Goal: Task Accomplishment & Management: Manage account settings

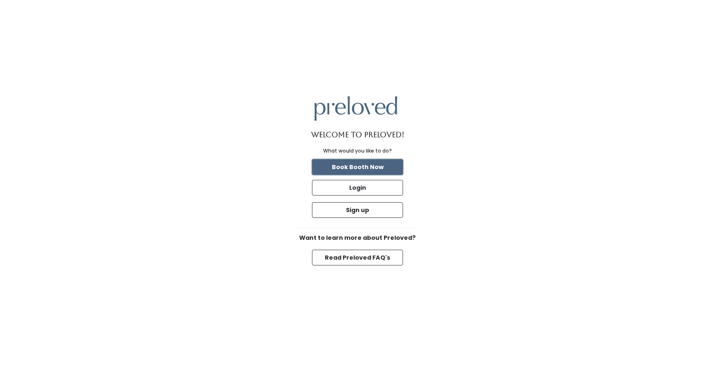
click at [370, 169] on button "Book Booth Now" at bounding box center [357, 167] width 91 height 16
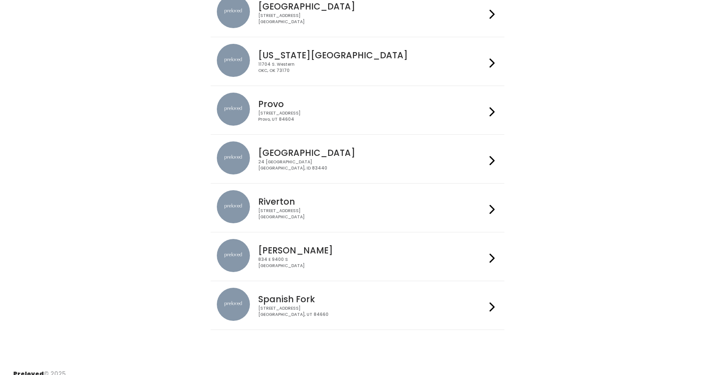
scroll to position [251, 0]
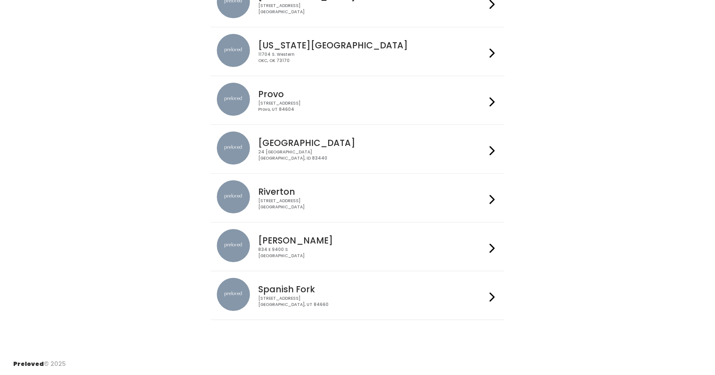
click at [293, 292] on h4 "Spanish Fork" at bounding box center [371, 290] width 227 height 10
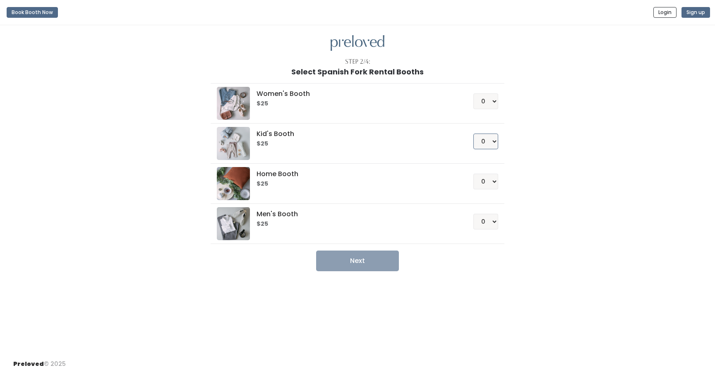
click at [491, 142] on select "0 1 2 3 4" at bounding box center [485, 142] width 25 height 16
select select "1"
click at [473, 134] on select "0 1 2 3 4" at bounding box center [485, 142] width 25 height 16
click at [387, 261] on button "Next" at bounding box center [357, 261] width 83 height 21
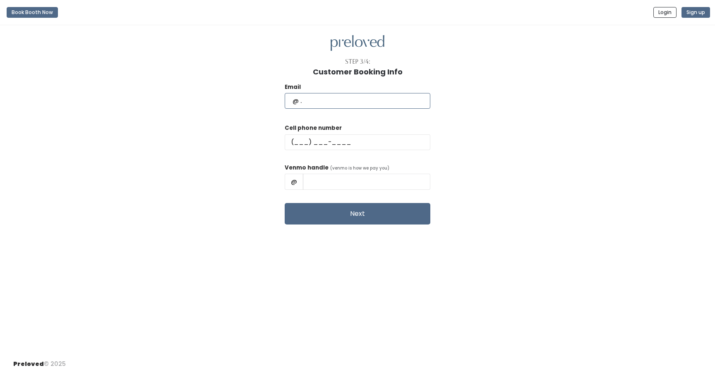
click at [353, 99] on input "text" at bounding box center [358, 101] width 146 height 16
type input "[PERSON_NAME][EMAIL_ADDRESS][PERSON_NAME][DOMAIN_NAME]"
type input "[PHONE_NUMBER]"
click at [378, 182] on input "[PERSON_NAME]" at bounding box center [366, 182] width 127 height 16
type input "T"
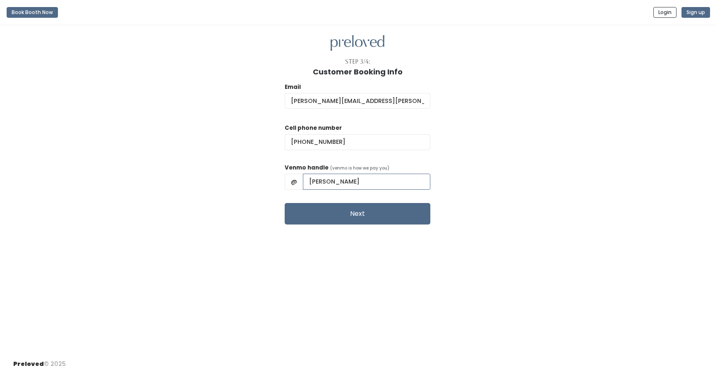
type input "[PERSON_NAME]"
click at [382, 211] on button "Next" at bounding box center [358, 214] width 146 height 22
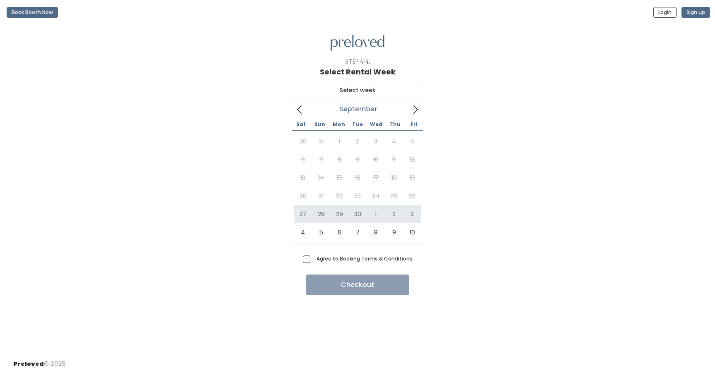
click at [415, 111] on icon at bounding box center [415, 109] width 9 height 9
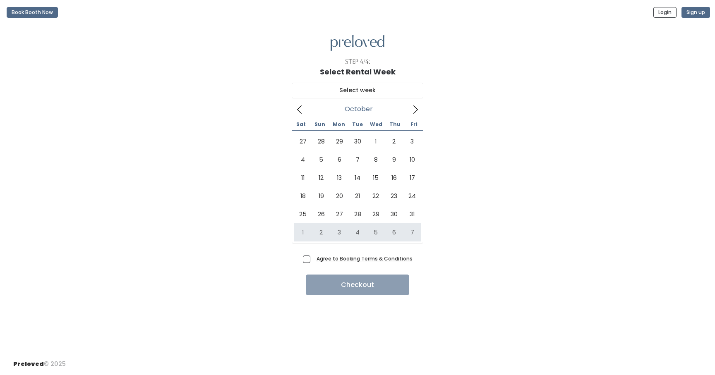
click at [335, 261] on u "Agree to Booking Terms & Conditions" at bounding box center [364, 258] width 96 height 7
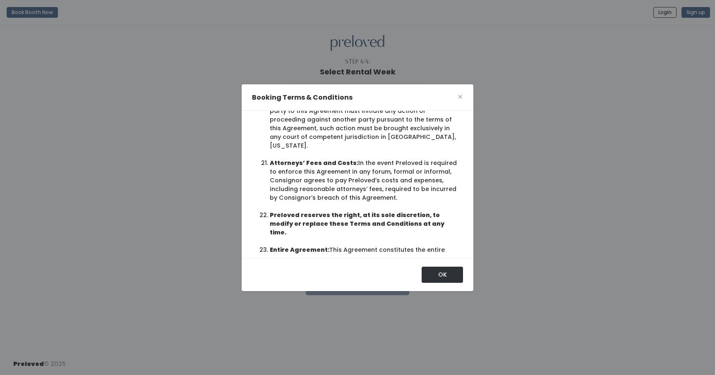
scroll to position [38, 0]
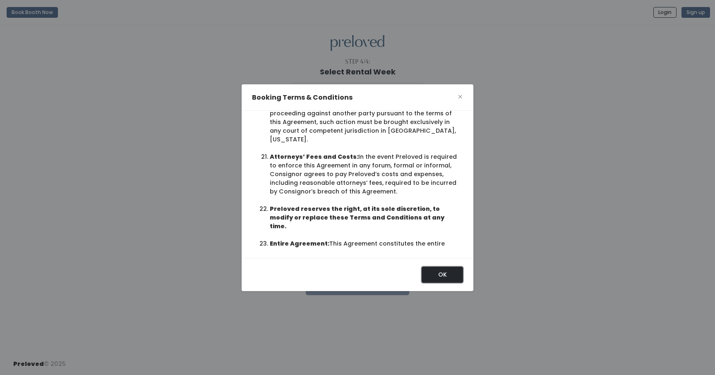
click at [441, 278] on button "OK" at bounding box center [441, 275] width 41 height 16
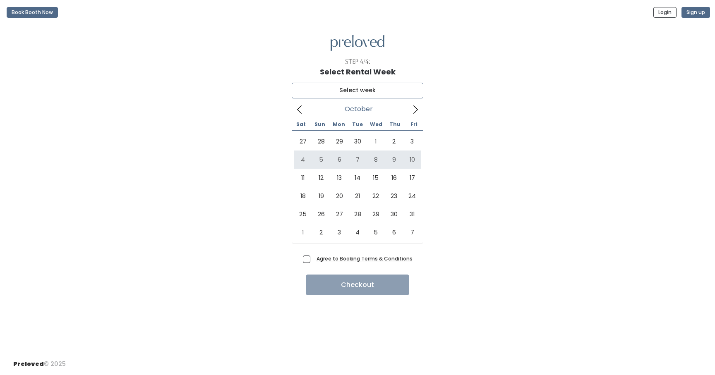
type input "October 4 to October 10"
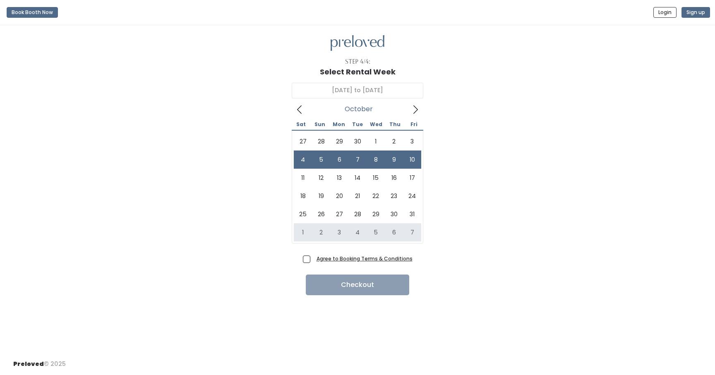
click at [313, 262] on span "Agree to Booking Terms & Conditions" at bounding box center [362, 258] width 99 height 8
click at [313, 260] on input "Agree to Booking Terms & Conditions" at bounding box center [315, 256] width 5 height 5
checkbox input "true"
click at [325, 289] on button "Checkout" at bounding box center [357, 285] width 103 height 21
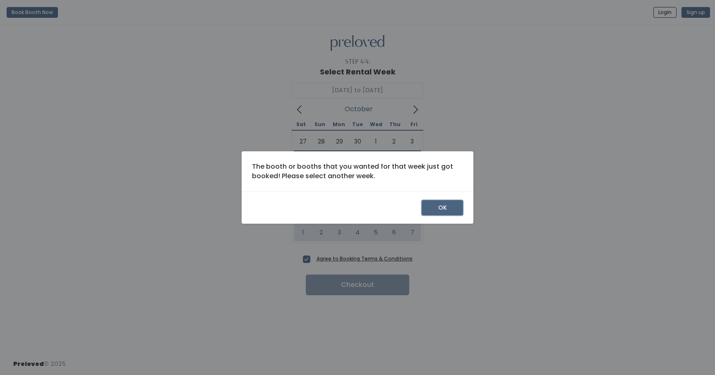
click at [432, 211] on button "OK" at bounding box center [441, 208] width 41 height 16
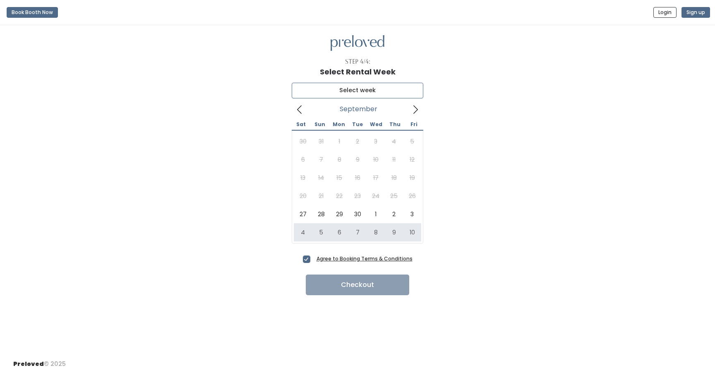
type input "October 4 to October 10"
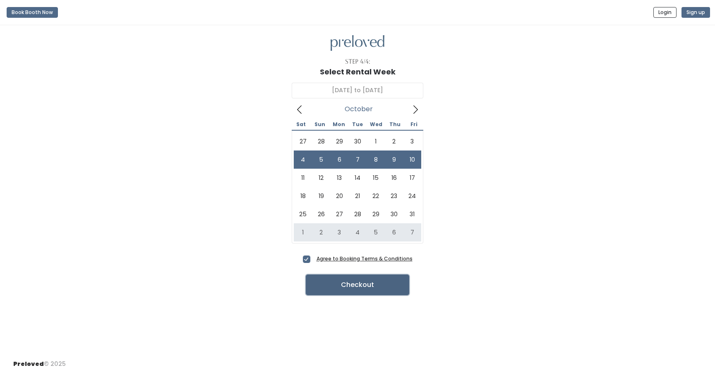
click at [377, 286] on button "Checkout" at bounding box center [357, 285] width 103 height 21
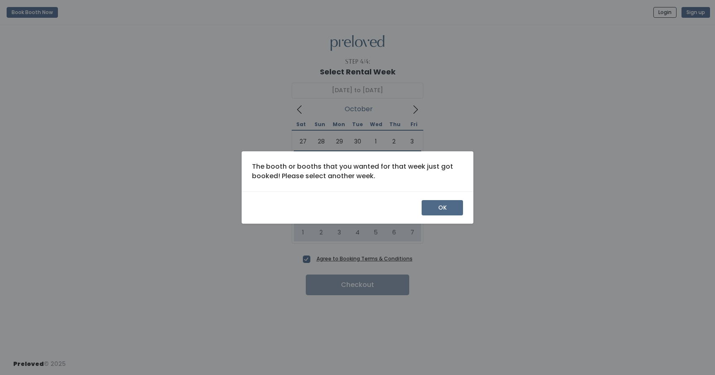
click at [432, 215] on div "OK" at bounding box center [357, 207] width 232 height 33
click at [436, 208] on button "OK" at bounding box center [441, 208] width 41 height 16
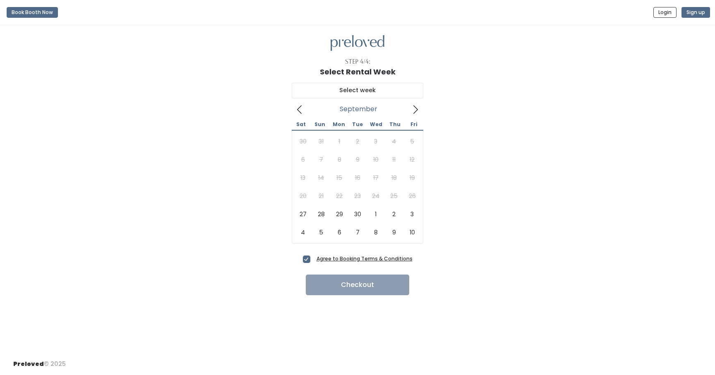
click at [415, 112] on icon at bounding box center [415, 109] width 5 height 8
type input "October 18 to October 24"
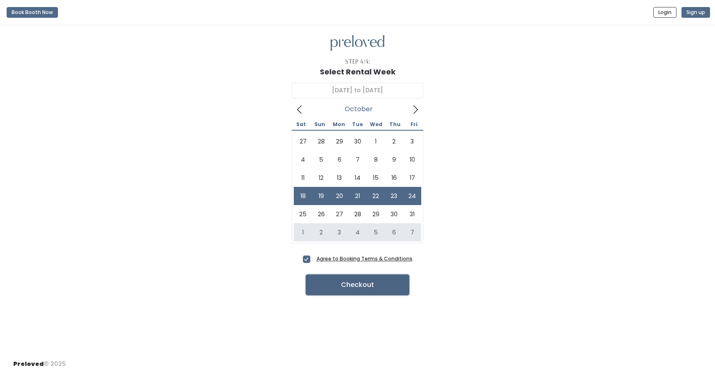
click at [379, 285] on button "Checkout" at bounding box center [357, 285] width 103 height 21
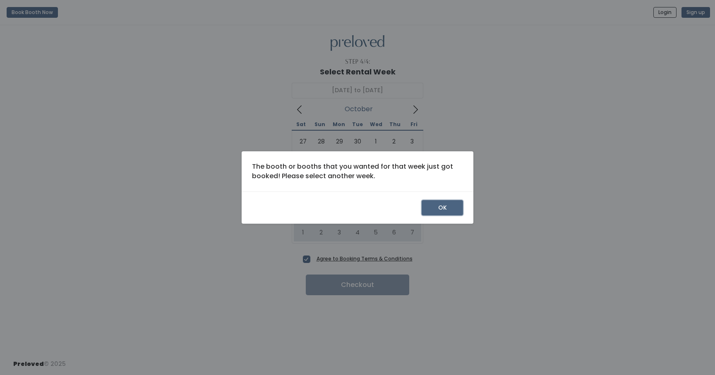
click at [443, 206] on button "OK" at bounding box center [441, 208] width 41 height 16
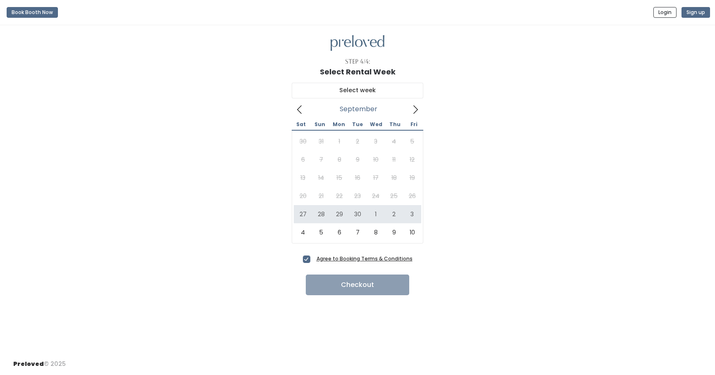
click at [414, 111] on icon at bounding box center [415, 109] width 9 height 9
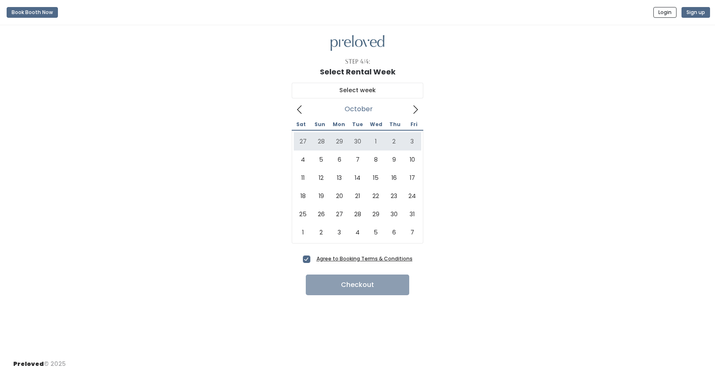
click at [416, 110] on icon at bounding box center [415, 109] width 5 height 8
click at [299, 110] on icon at bounding box center [299, 109] width 9 height 9
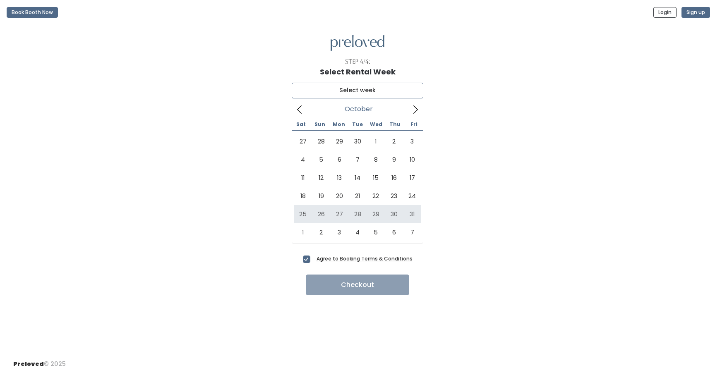
type input "October 25 to October 31"
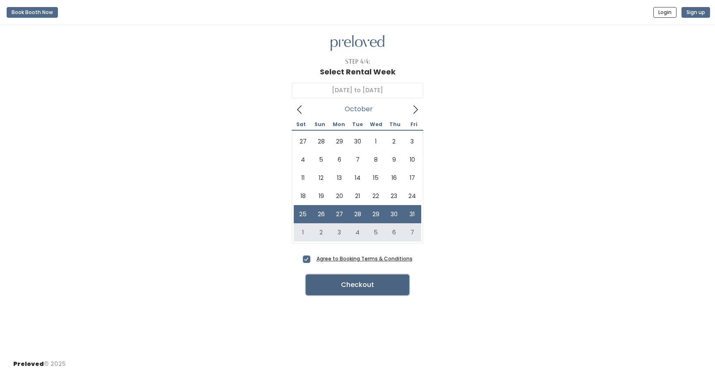
click at [368, 286] on button "Checkout" at bounding box center [357, 285] width 103 height 21
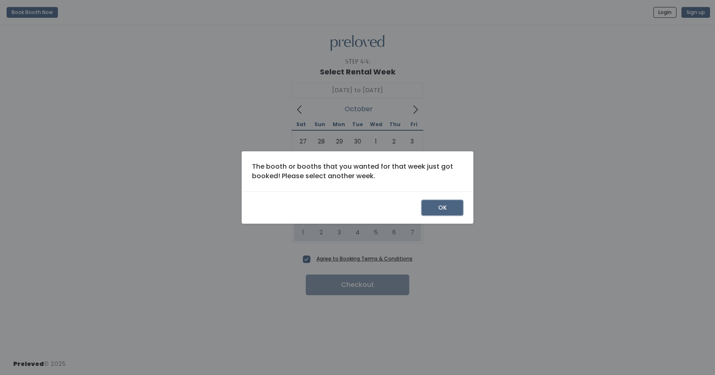
click at [442, 210] on button "OK" at bounding box center [441, 208] width 41 height 16
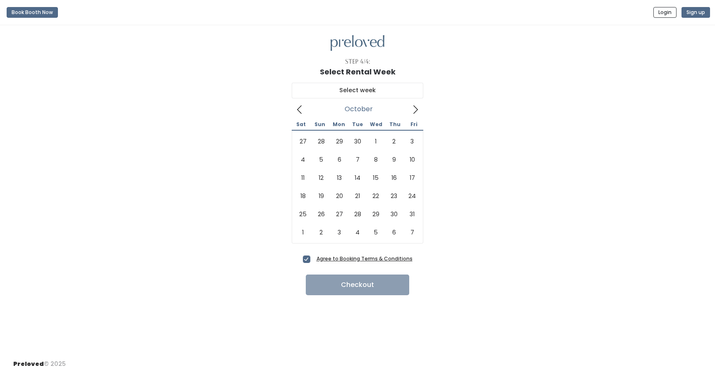
click at [414, 108] on icon at bounding box center [415, 109] width 9 height 9
type input "[DATE] to [DATE]"
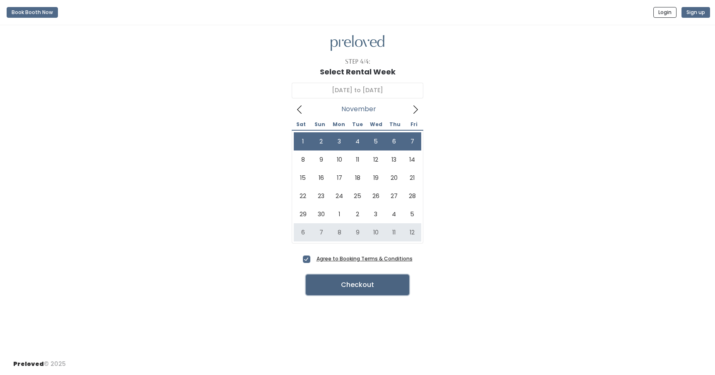
click at [377, 288] on button "Checkout" at bounding box center [357, 285] width 103 height 21
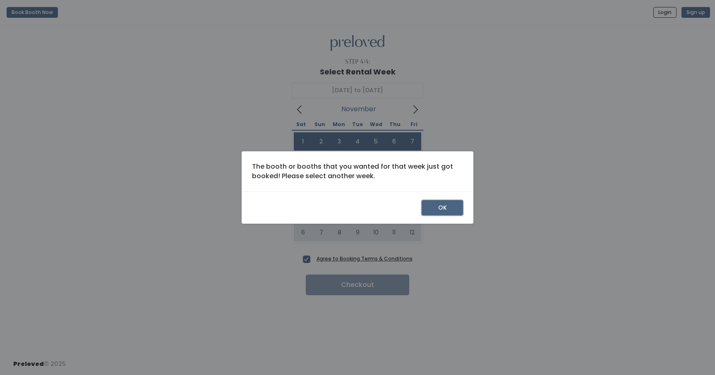
click at [440, 210] on button "OK" at bounding box center [441, 208] width 41 height 16
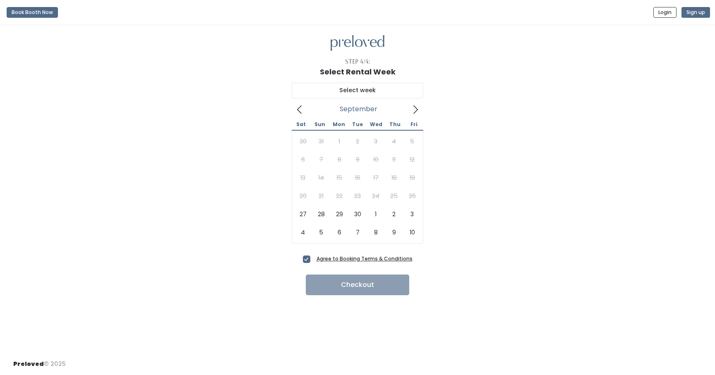
click at [414, 109] on icon at bounding box center [415, 109] width 9 height 9
type input "November 15 to November 21"
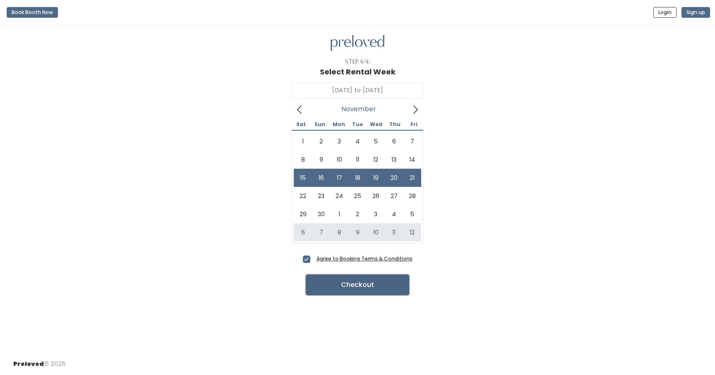
click at [386, 281] on button "Checkout" at bounding box center [357, 285] width 103 height 21
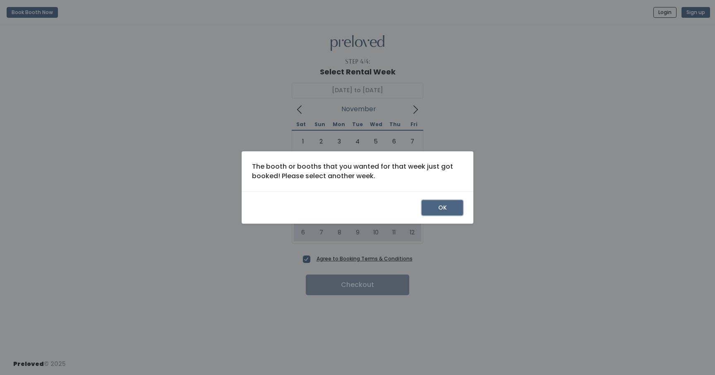
click at [430, 204] on button "OK" at bounding box center [441, 208] width 41 height 16
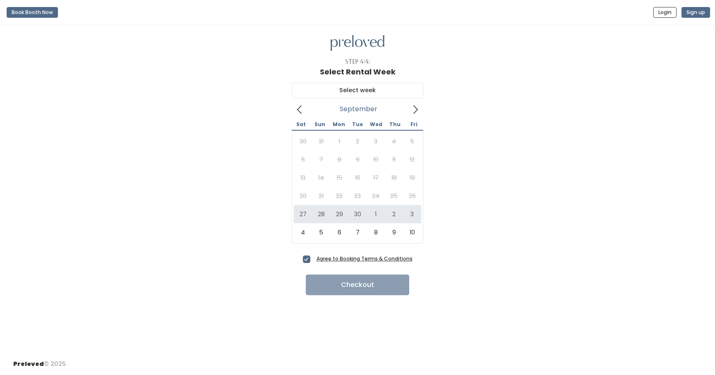
click at [416, 109] on icon at bounding box center [415, 109] width 9 height 9
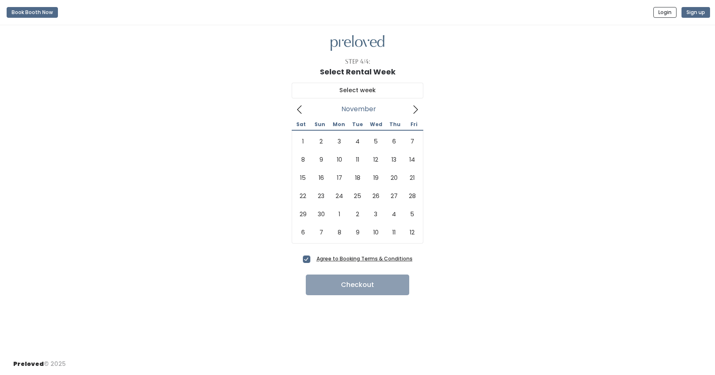
click at [416, 109] on icon at bounding box center [415, 109] width 9 height 9
type input "[DATE] to [DATE]"
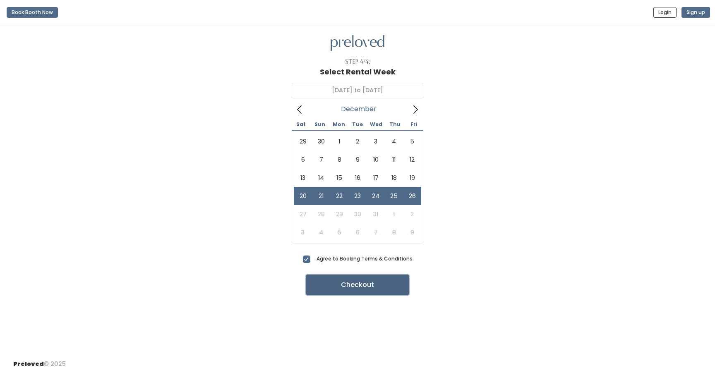
click at [374, 285] on button "Checkout" at bounding box center [357, 285] width 103 height 21
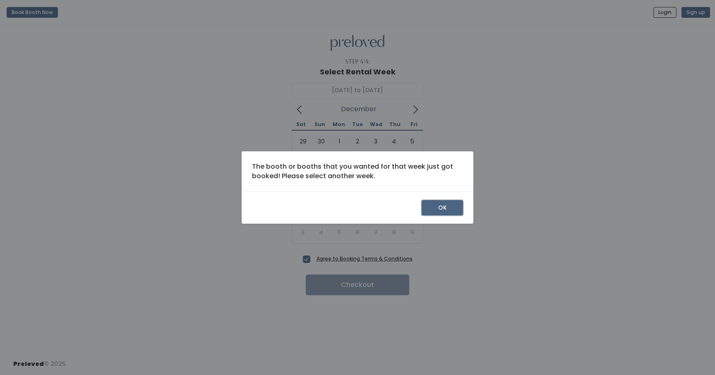
click at [447, 201] on button "OK" at bounding box center [441, 208] width 41 height 16
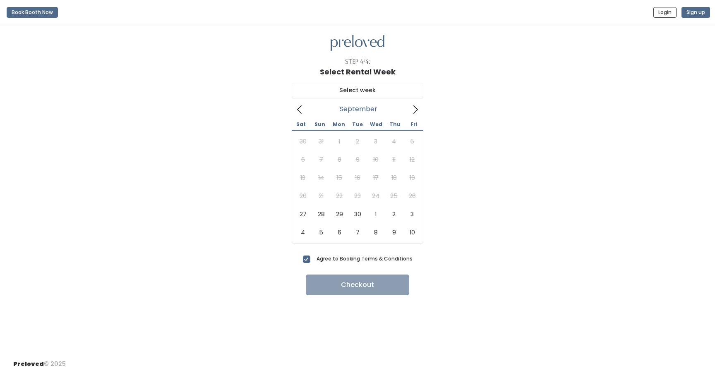
click at [299, 108] on icon at bounding box center [299, 109] width 9 height 9
click at [30, 12] on button "Book Booth Now" at bounding box center [32, 12] width 51 height 11
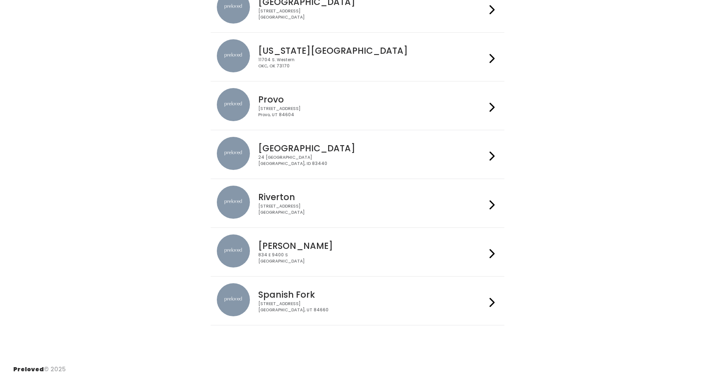
scroll to position [251, 0]
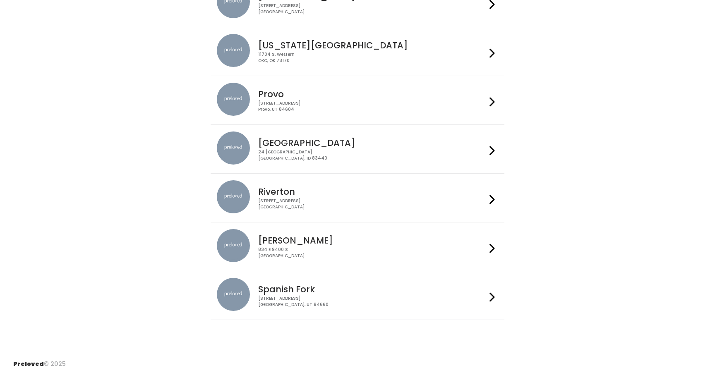
click at [295, 285] on h4 "Spanish Fork" at bounding box center [371, 290] width 227 height 10
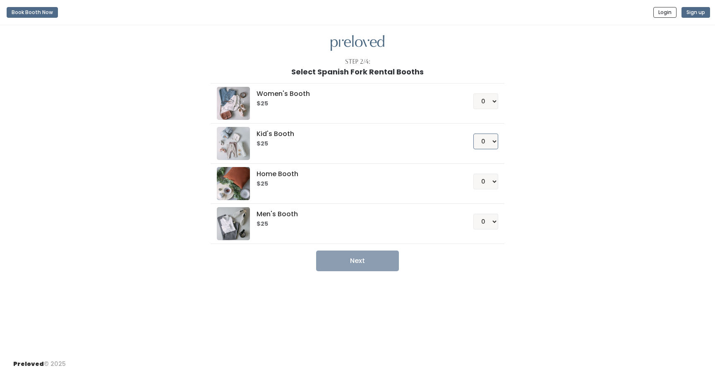
click at [484, 144] on select "0 1 2 3 4" at bounding box center [485, 142] width 25 height 16
select select "1"
click at [473, 134] on select "0 1 2 3 4" at bounding box center [485, 142] width 25 height 16
click at [378, 260] on button "Next" at bounding box center [357, 261] width 83 height 21
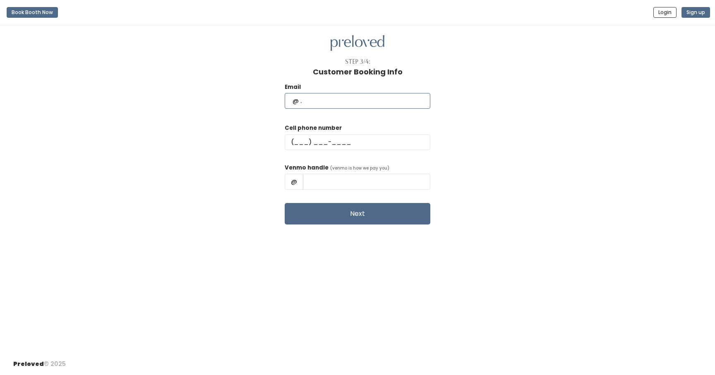
click at [351, 104] on input "text" at bounding box center [358, 101] width 146 height 16
type input "[PERSON_NAME][EMAIL_ADDRESS][PERSON_NAME][DOMAIN_NAME]"
type input "[PHONE_NUMBER]"
click at [376, 180] on input "[PERSON_NAME]" at bounding box center [366, 182] width 127 height 16
type input "T"
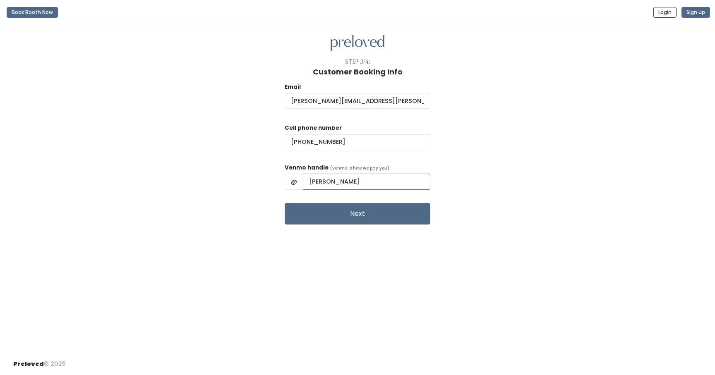
type input "[PERSON_NAME]"
click at [260, 227] on div "Step 3/4: Customer Booking Info Email [PERSON_NAME][EMAIL_ADDRESS][PERSON_NAME]…" at bounding box center [357, 189] width 715 height 328
click at [335, 216] on button "Next" at bounding box center [358, 214] width 146 height 22
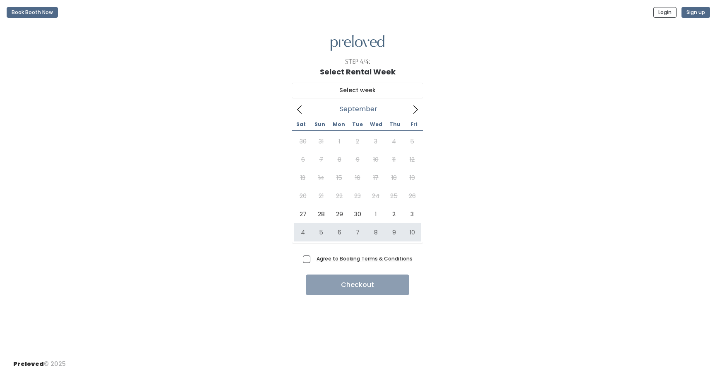
click at [313, 258] on span "Agree to Booking Terms & Conditions" at bounding box center [362, 258] width 99 height 8
click at [313, 258] on input "Agree to Booking Terms & Conditions" at bounding box center [315, 256] width 5 height 5
checkbox input "true"
click at [414, 110] on icon at bounding box center [415, 109] width 9 height 9
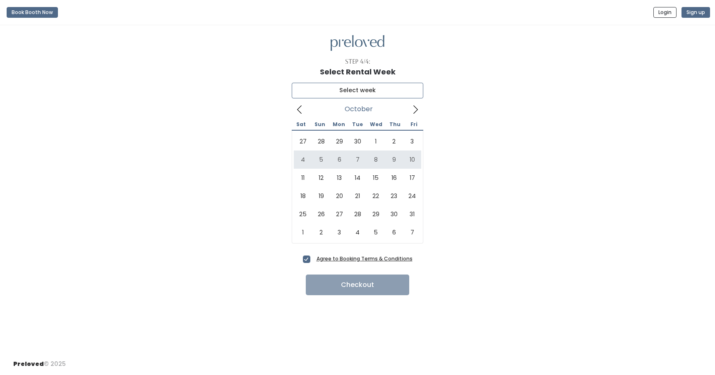
type input "[DATE] to [DATE]"
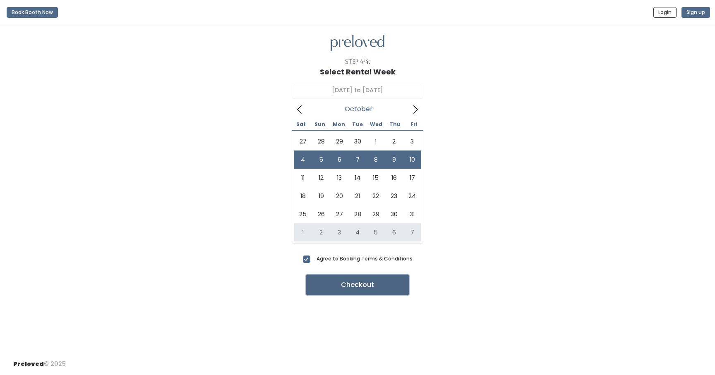
click at [383, 289] on button "Checkout" at bounding box center [357, 285] width 103 height 21
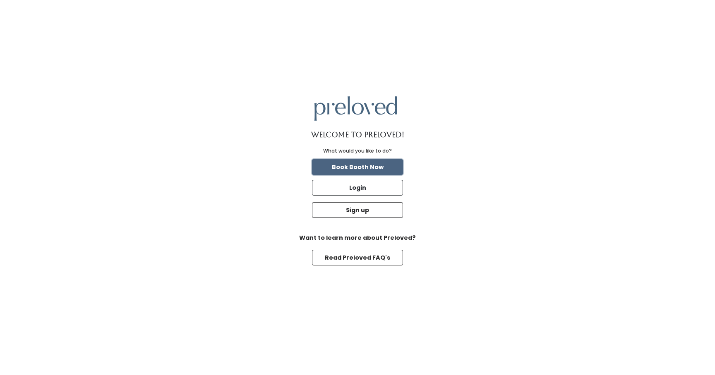
click at [378, 169] on button "Book Booth Now" at bounding box center [357, 167] width 91 height 16
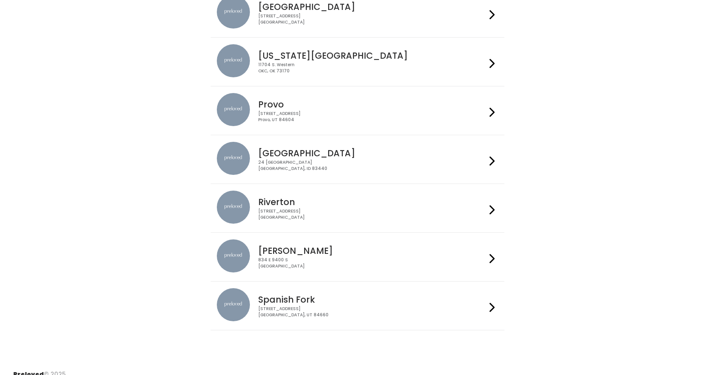
scroll to position [251, 0]
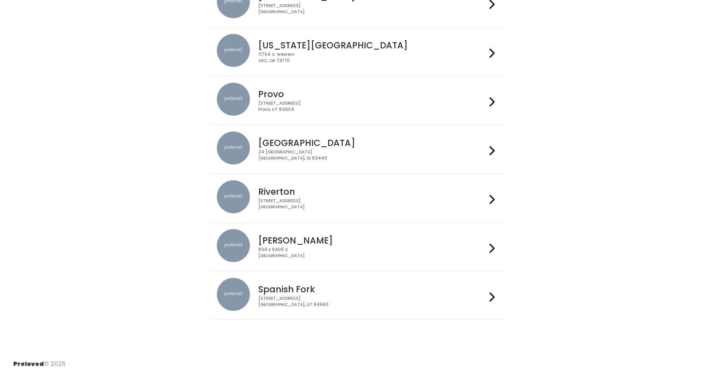
click at [299, 294] on h4 "Spanish Fork" at bounding box center [371, 290] width 227 height 10
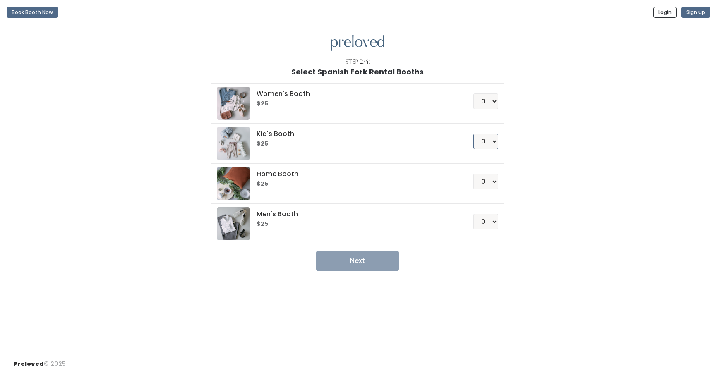
click at [490, 141] on select "0 1 2 3 4" at bounding box center [485, 142] width 25 height 16
select select "1"
click at [473, 134] on select "0 1 2 3 4" at bounding box center [485, 142] width 25 height 16
click at [380, 263] on button "Next" at bounding box center [357, 261] width 83 height 21
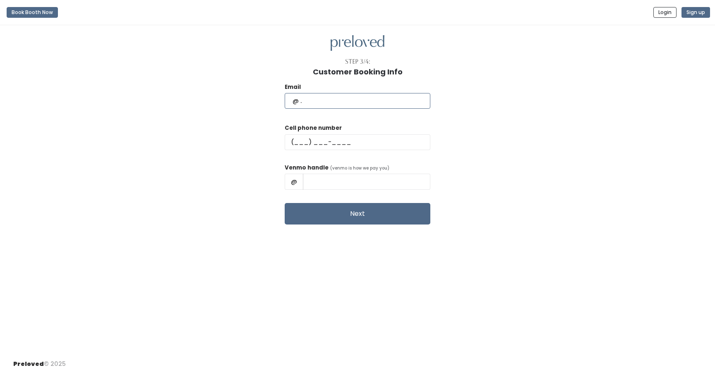
click at [357, 102] on input "text" at bounding box center [358, 101] width 146 height 16
type input "[PERSON_NAME][EMAIL_ADDRESS][PERSON_NAME][DOMAIN_NAME]"
type input "[PHONE_NUMBER]"
click at [394, 189] on input "[PERSON_NAME]" at bounding box center [366, 182] width 127 height 16
type input "T"
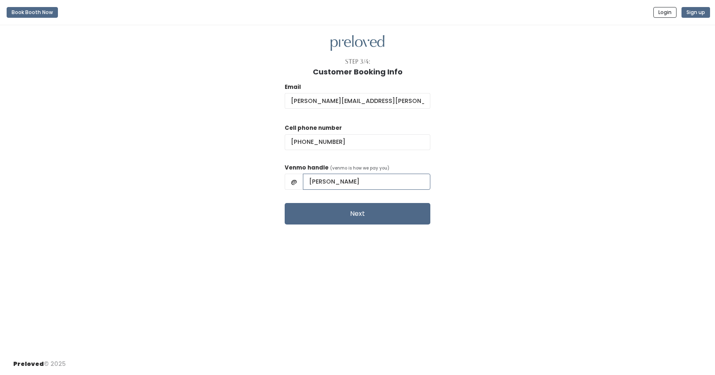
type input "[PERSON_NAME]"
click at [446, 178] on div "Email [PERSON_NAME][EMAIL_ADDRESS][PERSON_NAME][DOMAIN_NAME] Cell phone number …" at bounding box center [357, 150] width 688 height 148
click at [386, 219] on button "Next" at bounding box center [358, 214] width 146 height 22
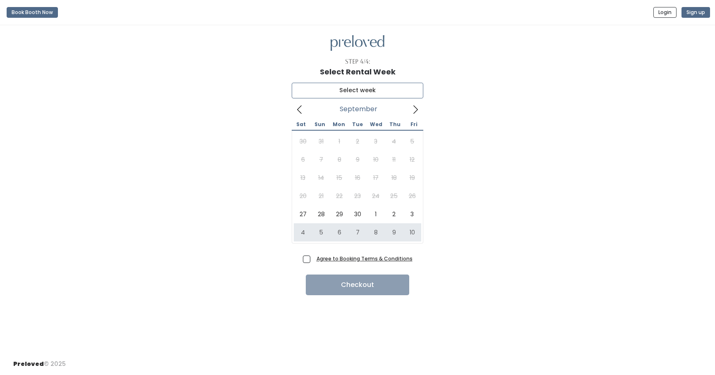
type input "October 4 to October 10"
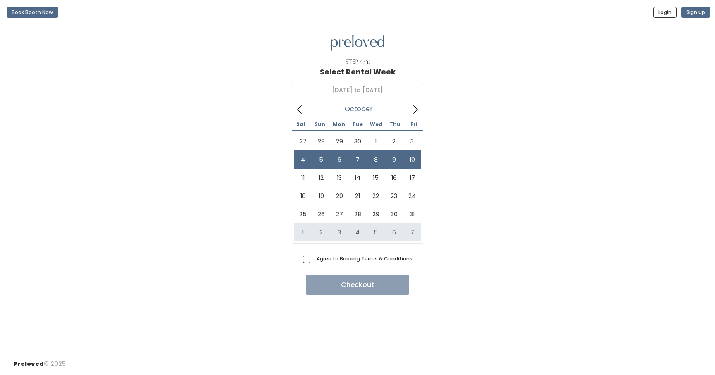
click at [313, 261] on span "Agree to Booking Terms & Conditions" at bounding box center [362, 258] width 99 height 8
click at [313, 260] on input "Agree to Booking Terms & Conditions" at bounding box center [315, 256] width 5 height 5
checkbox input "true"
click at [346, 285] on button "Checkout" at bounding box center [357, 285] width 103 height 21
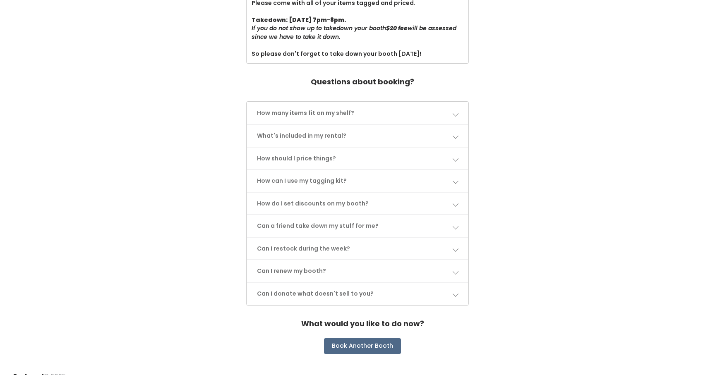
scroll to position [346, 0]
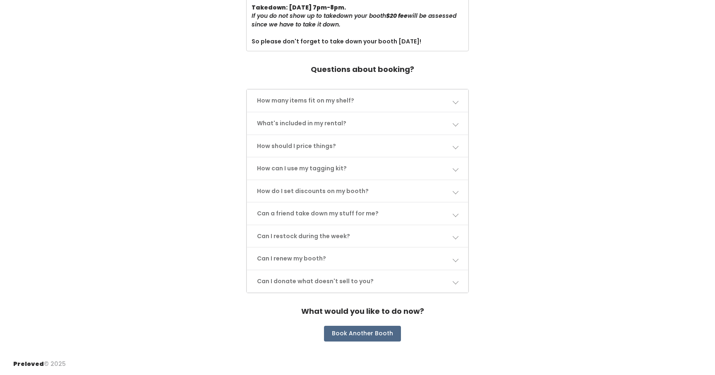
click at [455, 104] on link "How many items fit on my shelf?" at bounding box center [357, 101] width 221 height 22
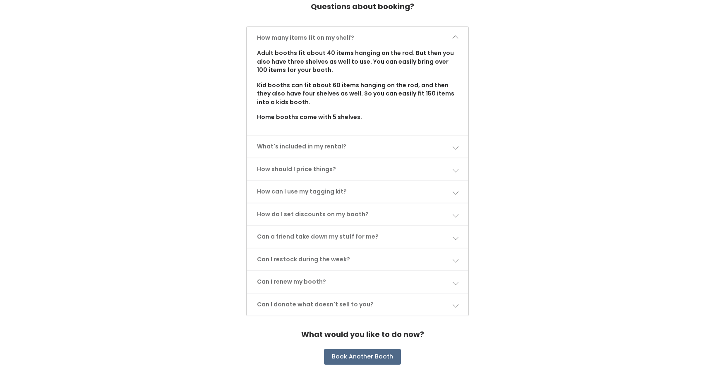
scroll to position [410, 0]
click at [334, 145] on link "What's included in my rental?" at bounding box center [357, 145] width 221 height 22
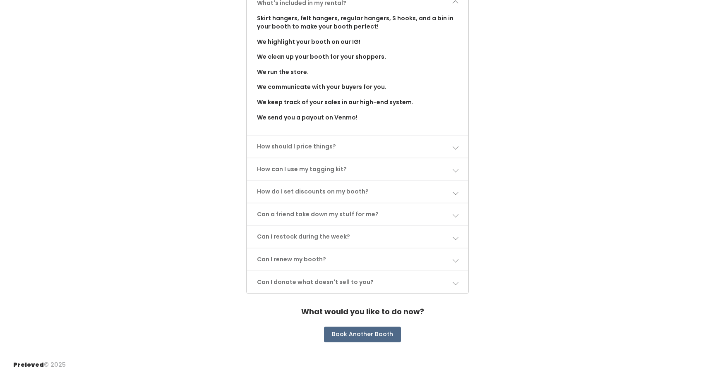
scroll to position [553, 0]
click at [321, 146] on link "How should I price things?" at bounding box center [357, 146] width 221 height 22
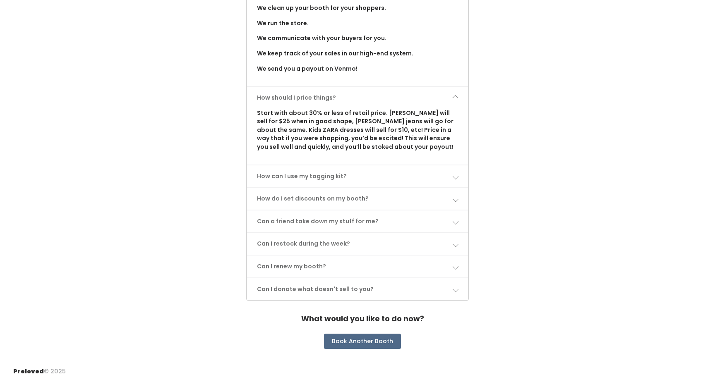
scroll to position [606, 0]
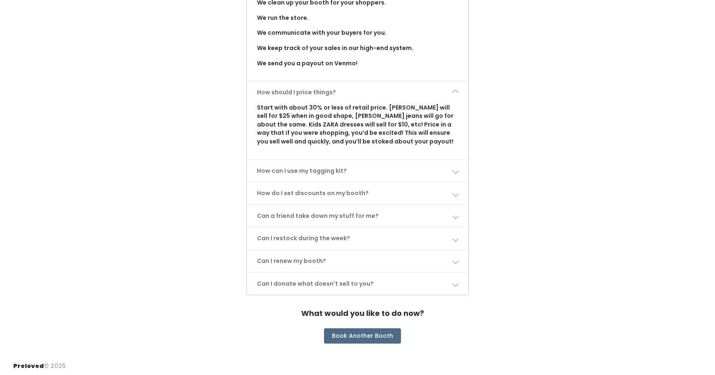
click at [457, 94] on span at bounding box center [455, 92] width 6 height 6
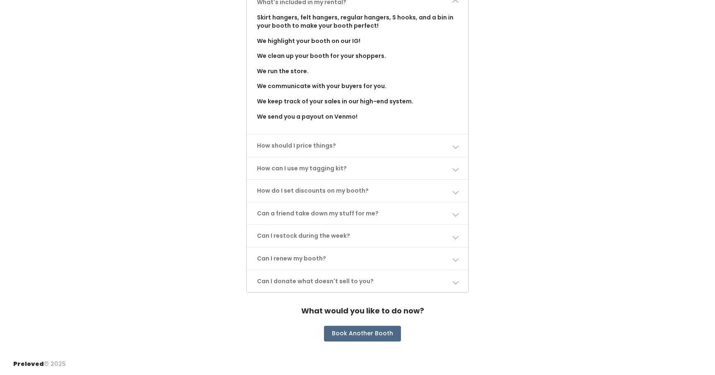
scroll to position [553, 0]
click at [454, 172] on link "How can I use my tagging kit?" at bounding box center [357, 169] width 221 height 22
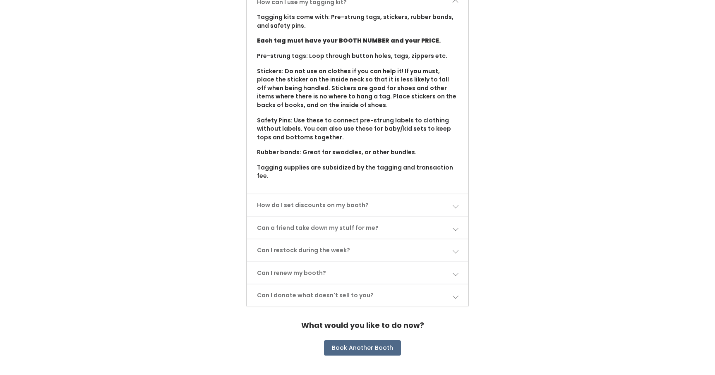
scroll to position [725, 0]
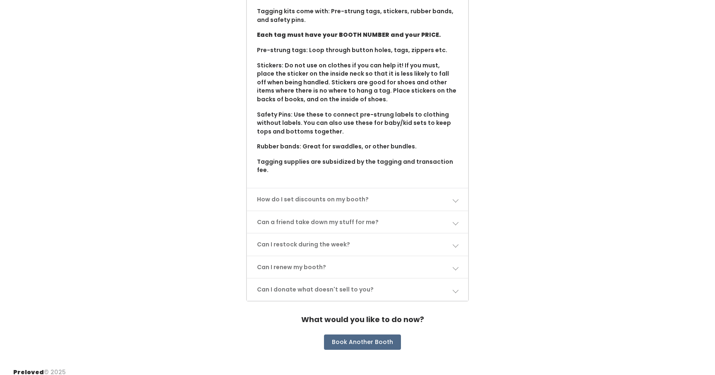
click at [369, 192] on link "How do I set discounts on my booth?" at bounding box center [357, 200] width 221 height 22
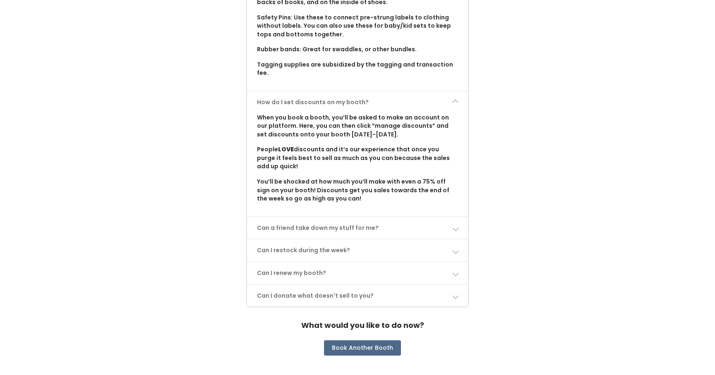
scroll to position [828, 0]
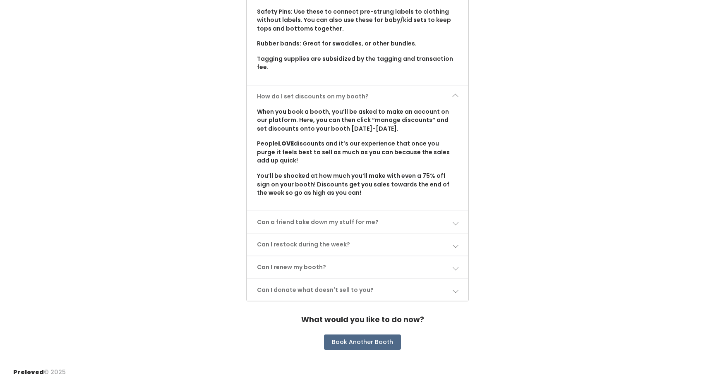
click at [359, 235] on link "Can I restock during the week?" at bounding box center [357, 245] width 221 height 22
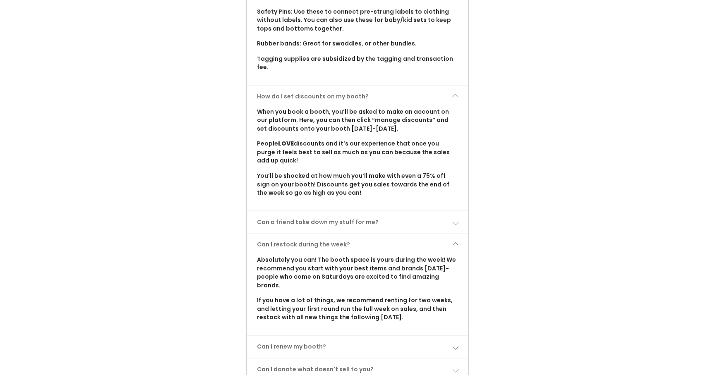
click at [359, 235] on link "Can I restock during the week?" at bounding box center [357, 245] width 221 height 22
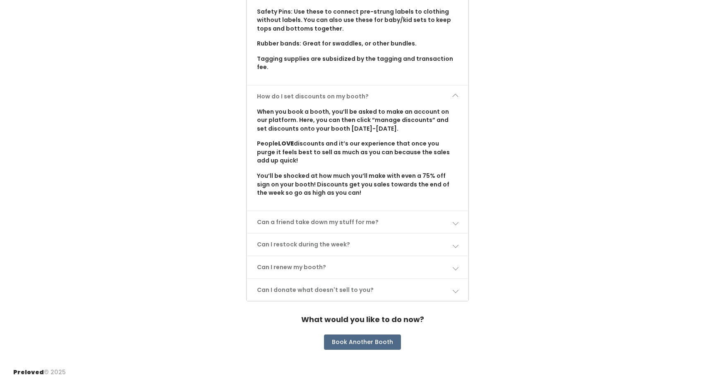
click at [368, 282] on link "Can I donate what doesn't sell to you?" at bounding box center [357, 290] width 221 height 22
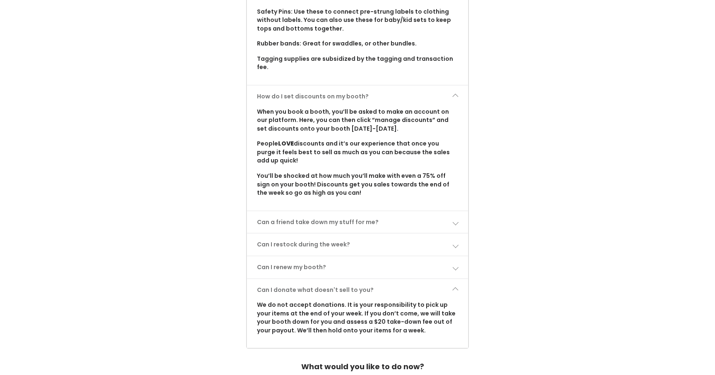
click at [368, 282] on link "Can I donate what doesn't sell to you?" at bounding box center [357, 290] width 221 height 22
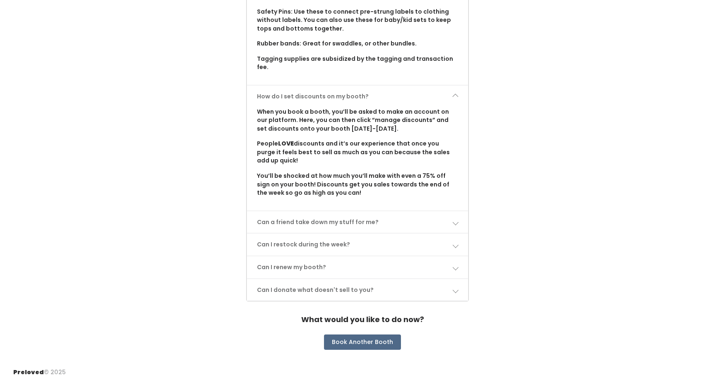
click at [345, 211] on link "Can a friend take down my stuff for me?" at bounding box center [357, 222] width 221 height 22
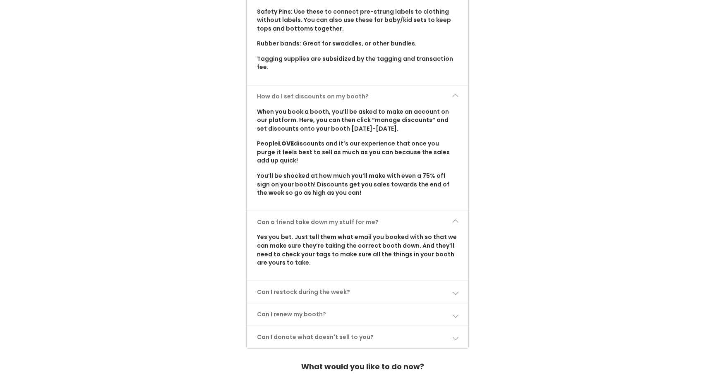
click at [345, 211] on link "Can a friend take down my stuff for me?" at bounding box center [357, 222] width 221 height 22
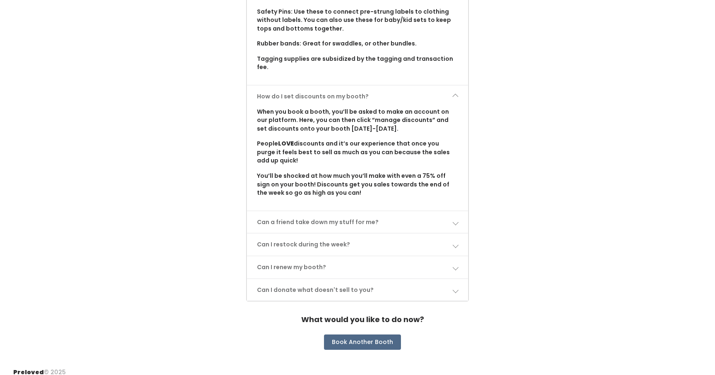
click at [321, 256] on link "Can I renew my booth?" at bounding box center [357, 267] width 221 height 22
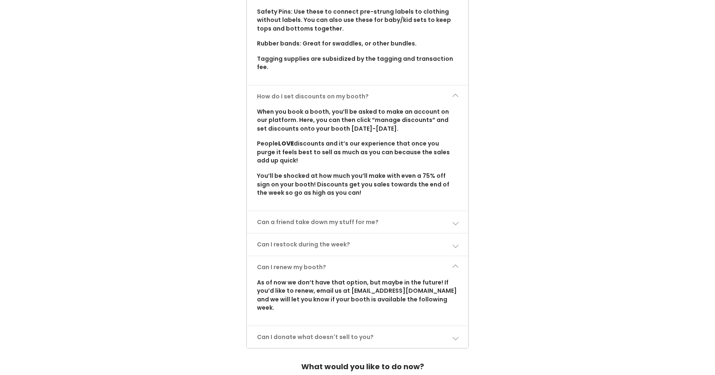
click at [321, 256] on link "Can I renew my booth?" at bounding box center [357, 267] width 221 height 22
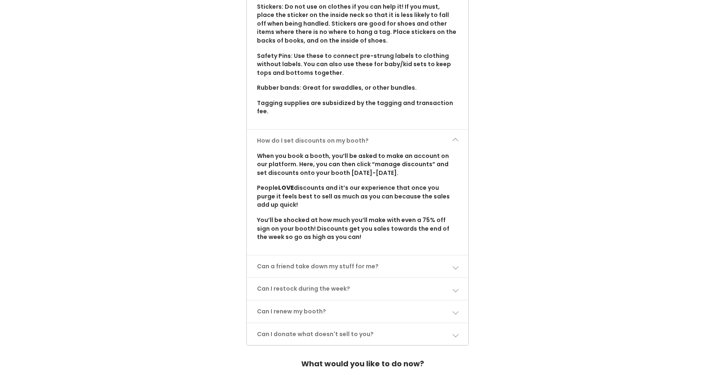
scroll to position [783, 0]
click at [455, 138] on span at bounding box center [455, 141] width 6 height 6
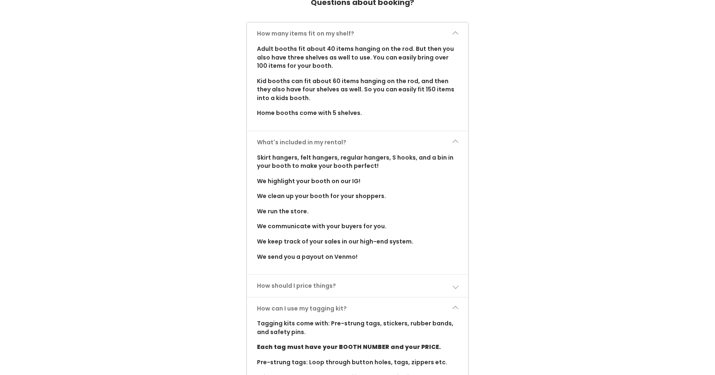
scroll to position [428, 0]
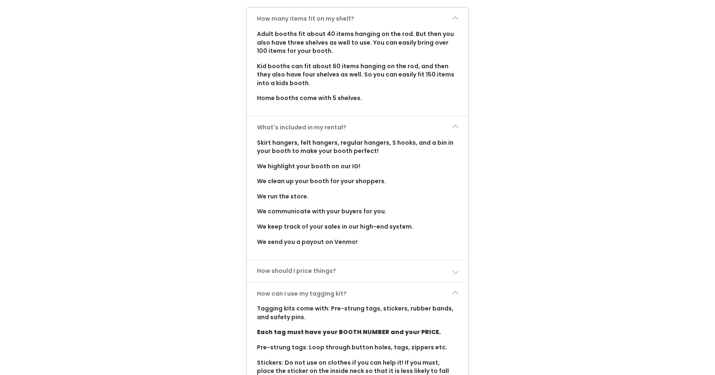
click at [457, 125] on span at bounding box center [455, 127] width 6 height 6
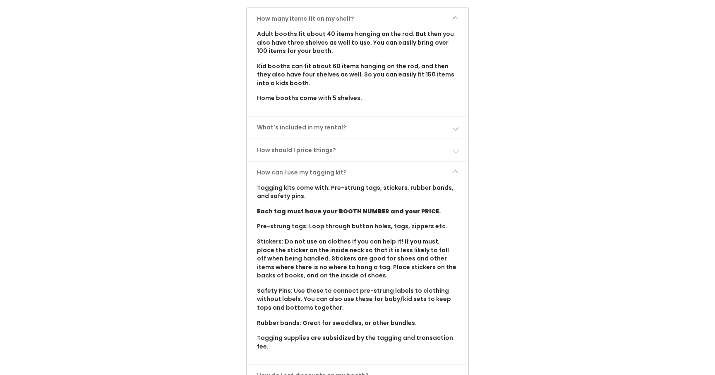
click at [458, 170] on link "How can I use my tagging kit?" at bounding box center [357, 173] width 221 height 22
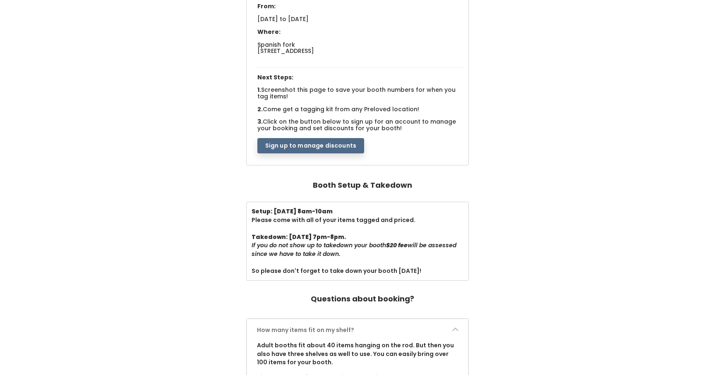
scroll to position [120, 0]
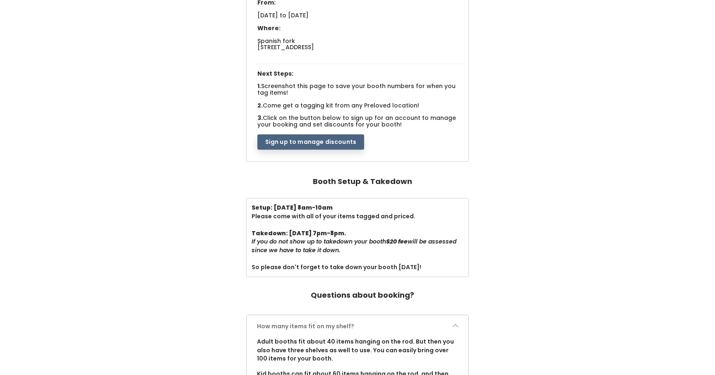
click at [326, 142] on button "Sign up to manage discounts" at bounding box center [310, 142] width 107 height 16
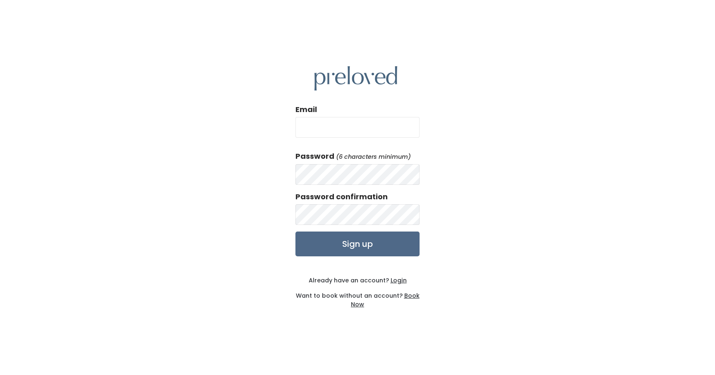
click at [455, 99] on div "Email Password (6 characters minimum) Password confirmation Sign up Already hav…" at bounding box center [357, 187] width 715 height 375
click at [370, 127] on input "Email" at bounding box center [357, 127] width 124 height 21
click at [431, 264] on div "Email Password (6 characters minimum) Password confirmation Sign up Already hav…" at bounding box center [357, 187] width 715 height 375
click at [353, 122] on input "Email" at bounding box center [357, 127] width 124 height 21
type input "[PERSON_NAME][EMAIL_ADDRESS][PERSON_NAME][DOMAIN_NAME]"
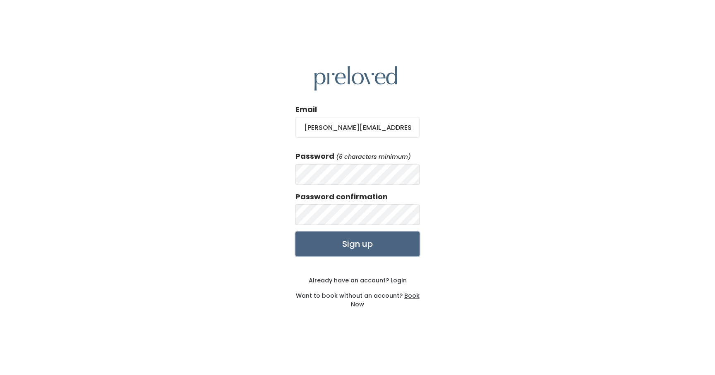
click at [373, 246] on input "Sign up" at bounding box center [357, 244] width 124 height 25
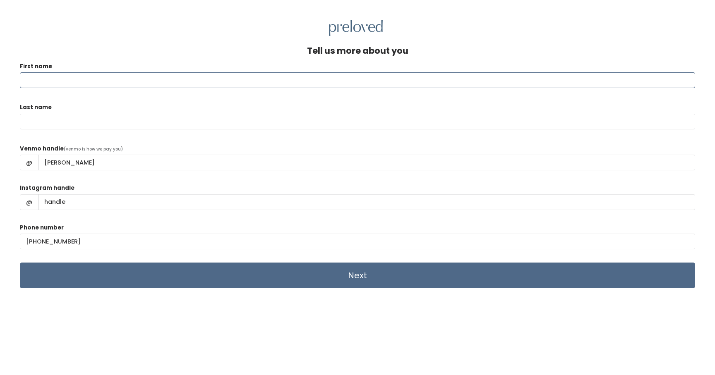
click at [306, 81] on input "First name" at bounding box center [357, 80] width 675 height 16
type input "Traci"
type input "Weston"
click at [213, 178] on form "First name Traci Last name Weston Venmo handle (venmo is how we pay you) @ trac…" at bounding box center [357, 175] width 675 height 227
click at [209, 203] on input "Instagram handle" at bounding box center [366, 202] width 657 height 16
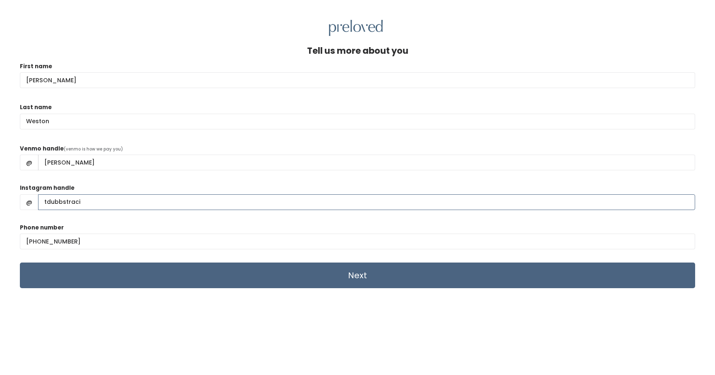
type input "tdubbstraci"
click at [215, 273] on input "Next" at bounding box center [357, 276] width 675 height 26
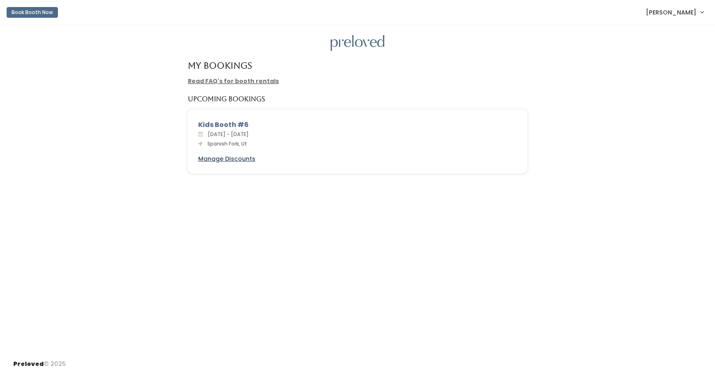
click at [232, 161] on u "Manage Discounts" at bounding box center [226, 159] width 57 height 8
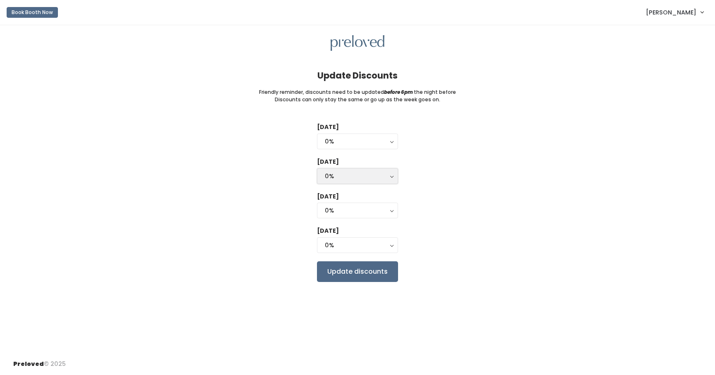
click at [388, 180] on div "0%" at bounding box center [357, 176] width 65 height 9
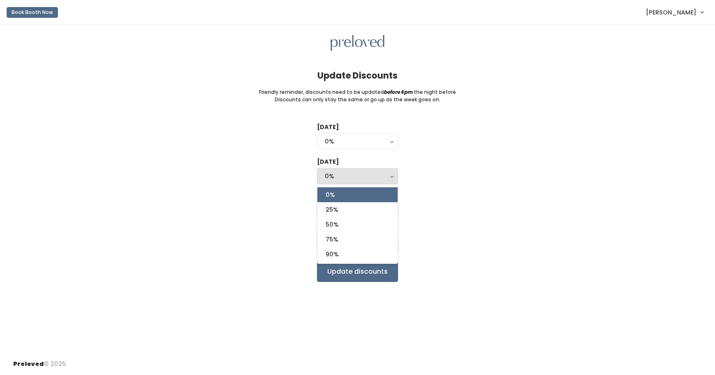
click at [426, 174] on div "Tuesday 0% 25% 50% 75% 90% 0% Wednesday 0% 25% 50% 75% 90% 0% 0% 25% 50% 75% 90…" at bounding box center [357, 202] width 688 height 159
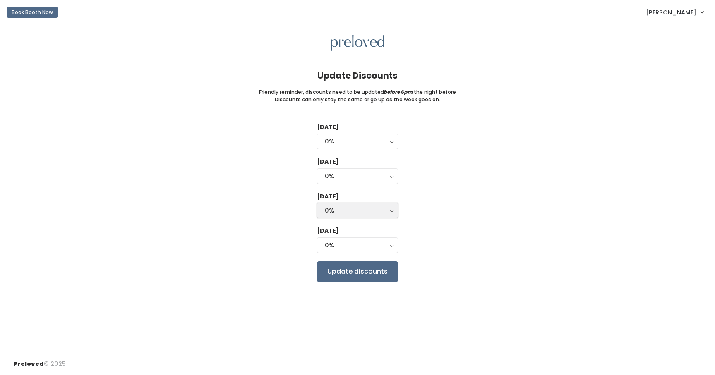
click at [387, 213] on div "0%" at bounding box center [357, 210] width 65 height 9
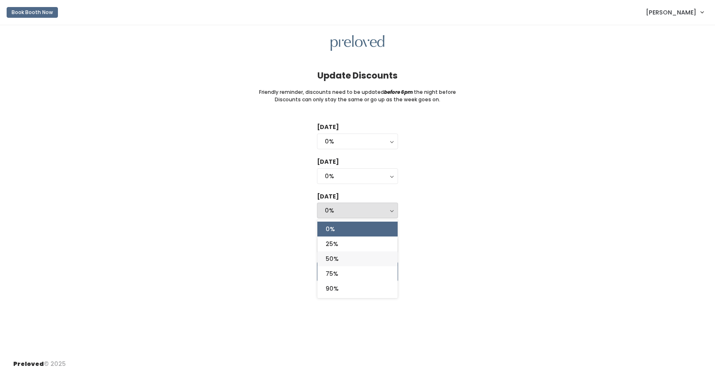
click at [353, 262] on link "50%" at bounding box center [357, 258] width 80 height 15
select select "50%"
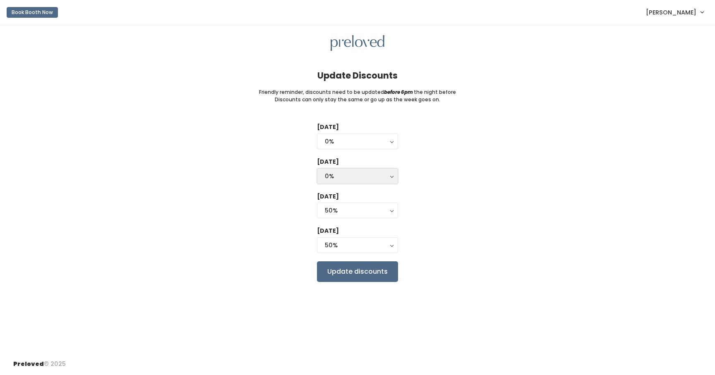
click at [382, 179] on div "0%" at bounding box center [357, 176] width 65 height 9
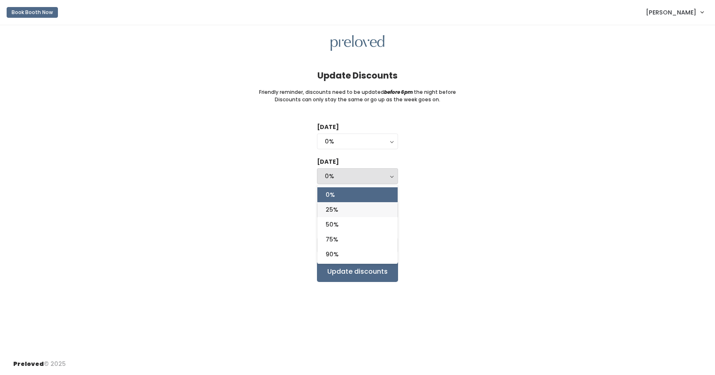
click at [351, 213] on link "25%" at bounding box center [357, 209] width 80 height 15
select select "25%"
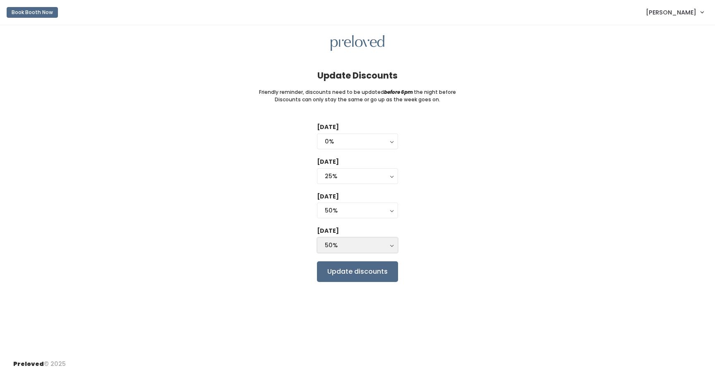
click at [356, 248] on div "50%" at bounding box center [357, 245] width 65 height 9
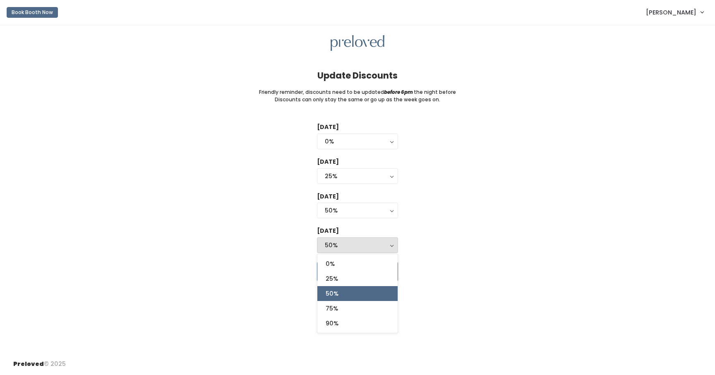
click at [340, 294] on link "50%" at bounding box center [357, 293] width 80 height 15
select select "50%"
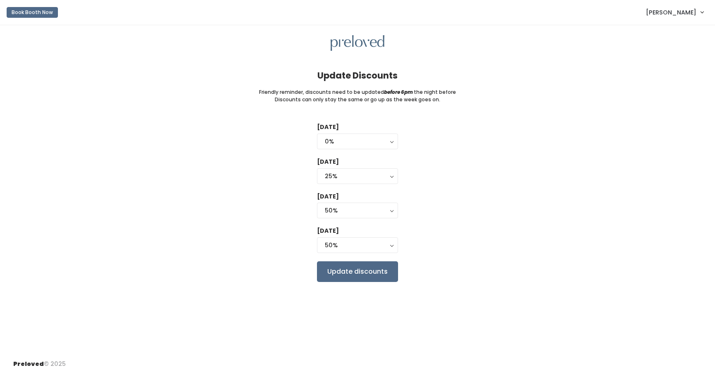
click at [433, 225] on div "Tuesday 0% 25% 50% 75% 90% 0% Wednesday 0% 25% 50% 75% 90% 25% 0% 25% 50% 75% 9…" at bounding box center [357, 202] width 688 height 159
click at [426, 258] on div "Tuesday 0% 25% 50% 75% 90% 0% Wednesday 0% 25% 50% 75% 90% 25% 0% 25% 50% 75% 9…" at bounding box center [357, 202] width 688 height 159
click at [375, 273] on input "Update discounts" at bounding box center [357, 271] width 81 height 21
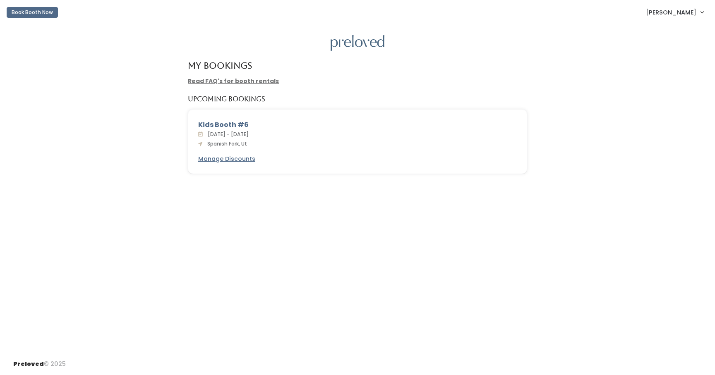
click at [541, 46] on div at bounding box center [357, 43] width 688 height 16
click at [684, 17] on link "Traci Weston" at bounding box center [674, 12] width 74 height 18
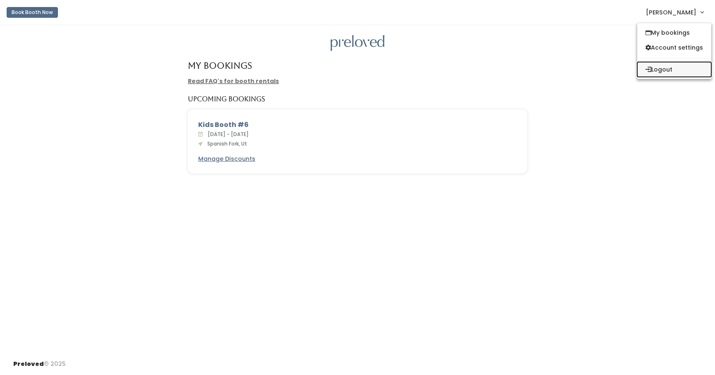
click at [658, 73] on button "Logout" at bounding box center [674, 69] width 74 height 15
